Goal: Information Seeking & Learning: Find specific fact

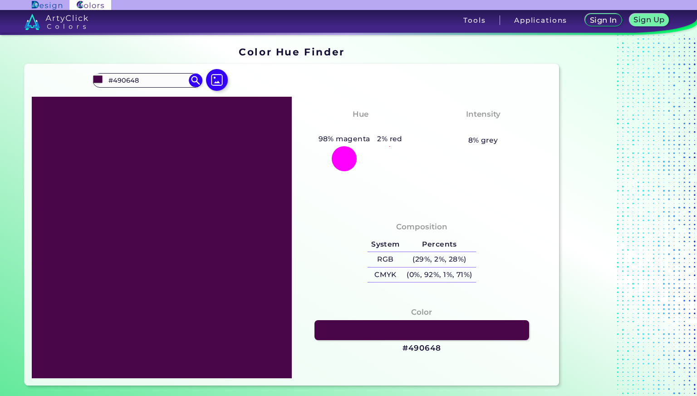
click at [171, 86] on input "#490648" at bounding box center [147, 80] width 84 height 12
type input "#"
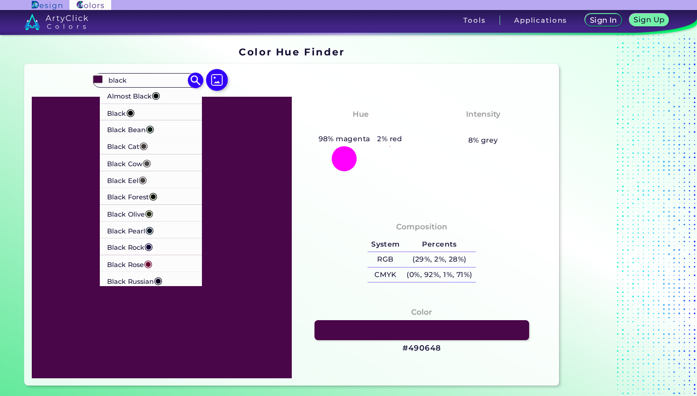
type input "black"
click at [162, 195] on li "Black Forest ◉" at bounding box center [150, 196] width 103 height 17
type input "#0b1304"
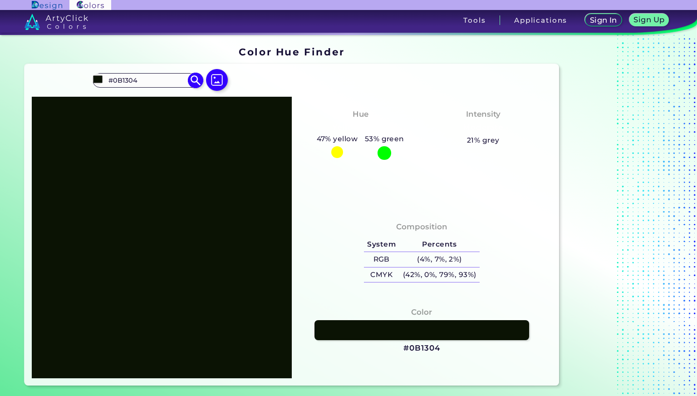
click at [162, 79] on input "#0B1304" at bounding box center [147, 80] width 84 height 12
click at [198, 81] on img at bounding box center [196, 81] width 16 height 16
click at [165, 83] on input "#0B1304" at bounding box center [147, 80] width 84 height 12
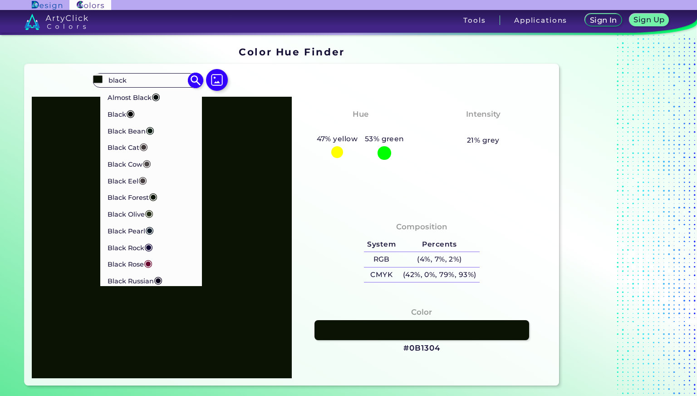
type input "black"
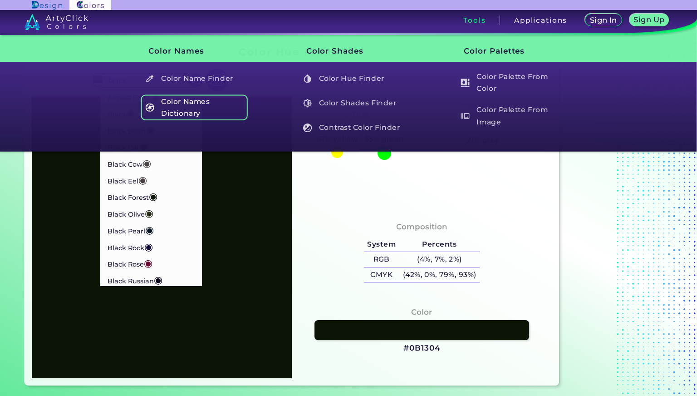
click at [196, 111] on h5 "Color Names Dictionary" at bounding box center [194, 107] width 107 height 26
